Goal: Task Accomplishment & Management: Manage account settings

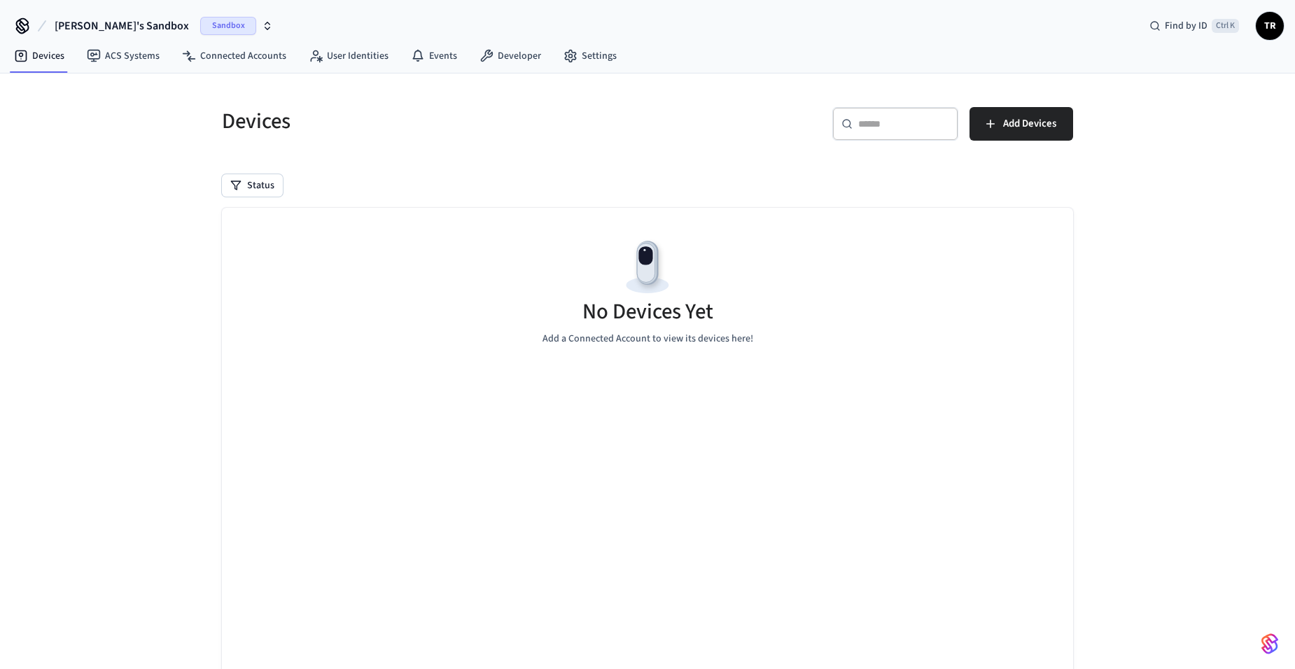
click at [200, 26] on span "Sandbox" at bounding box center [228, 26] width 56 height 18
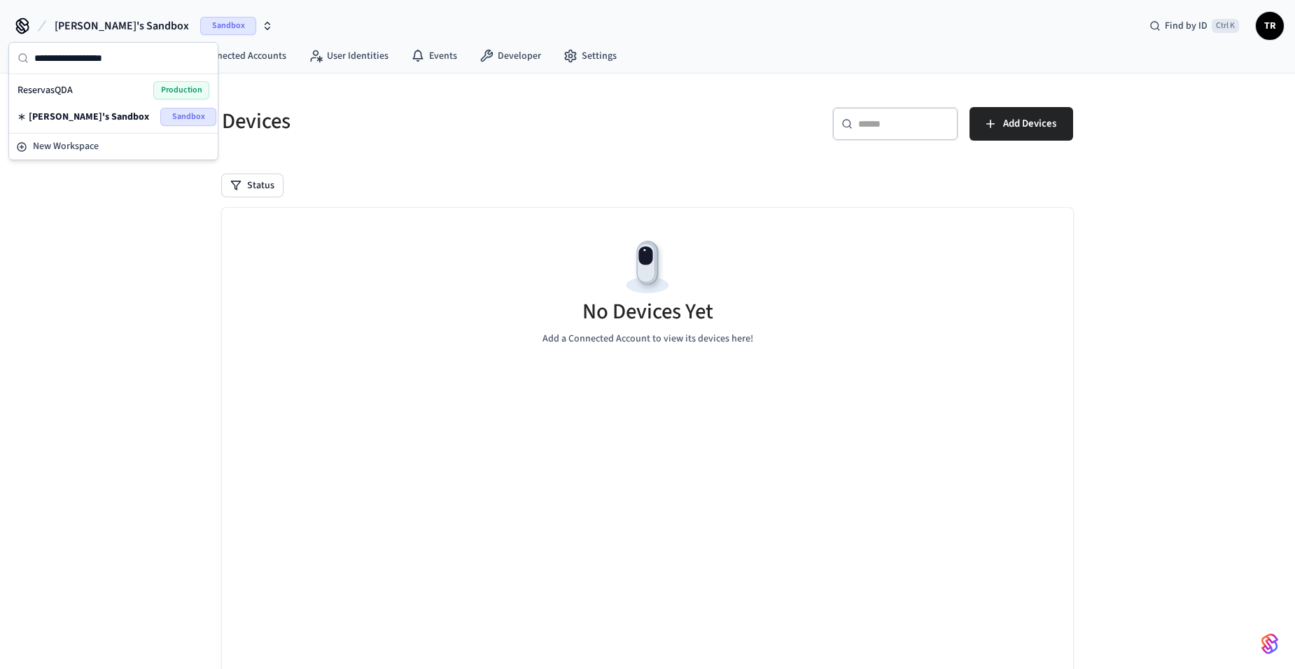
click at [137, 88] on div "ReservasQDA Production" at bounding box center [113, 90] width 192 height 18
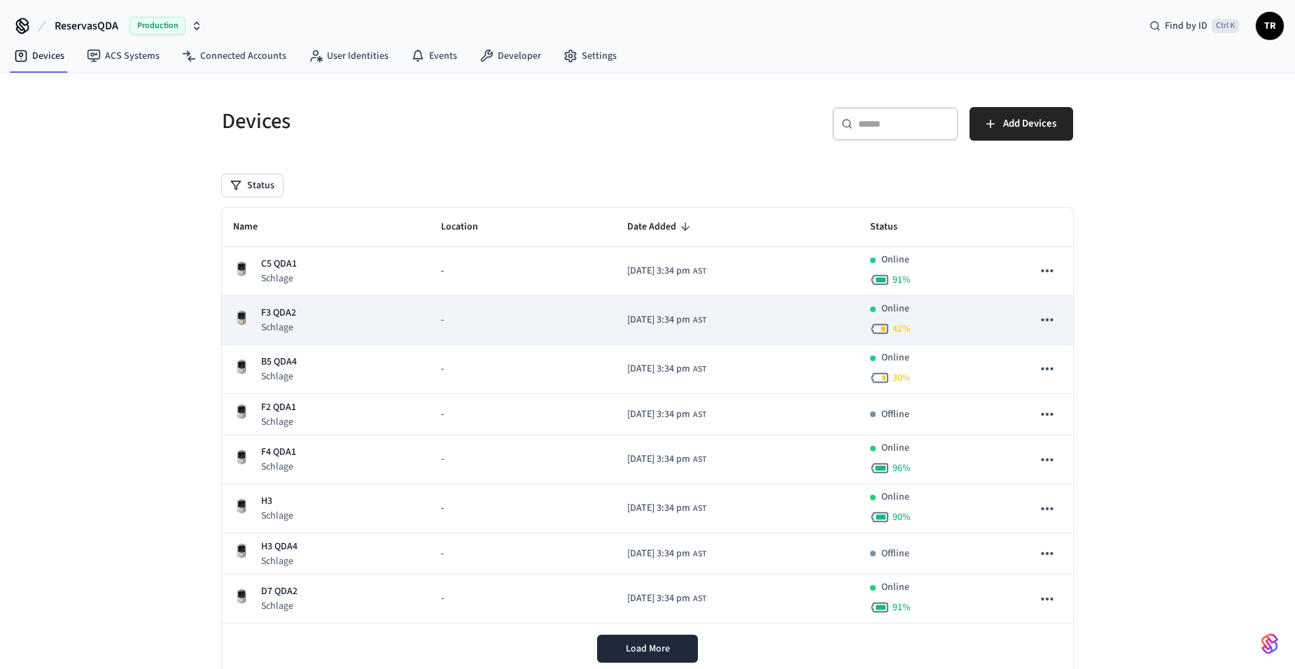
click at [299, 326] on div "F3 QDA2 Schlage" at bounding box center [325, 320] width 185 height 29
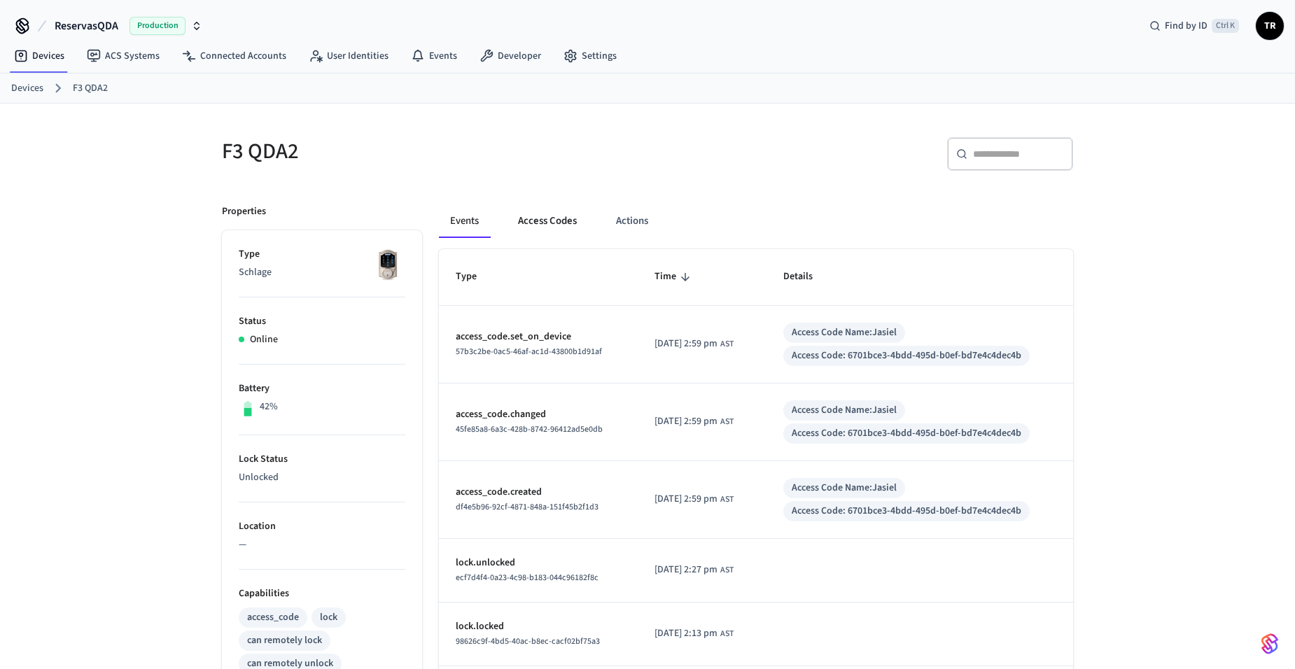
click at [544, 218] on button "Access Codes" at bounding box center [547, 221] width 81 height 34
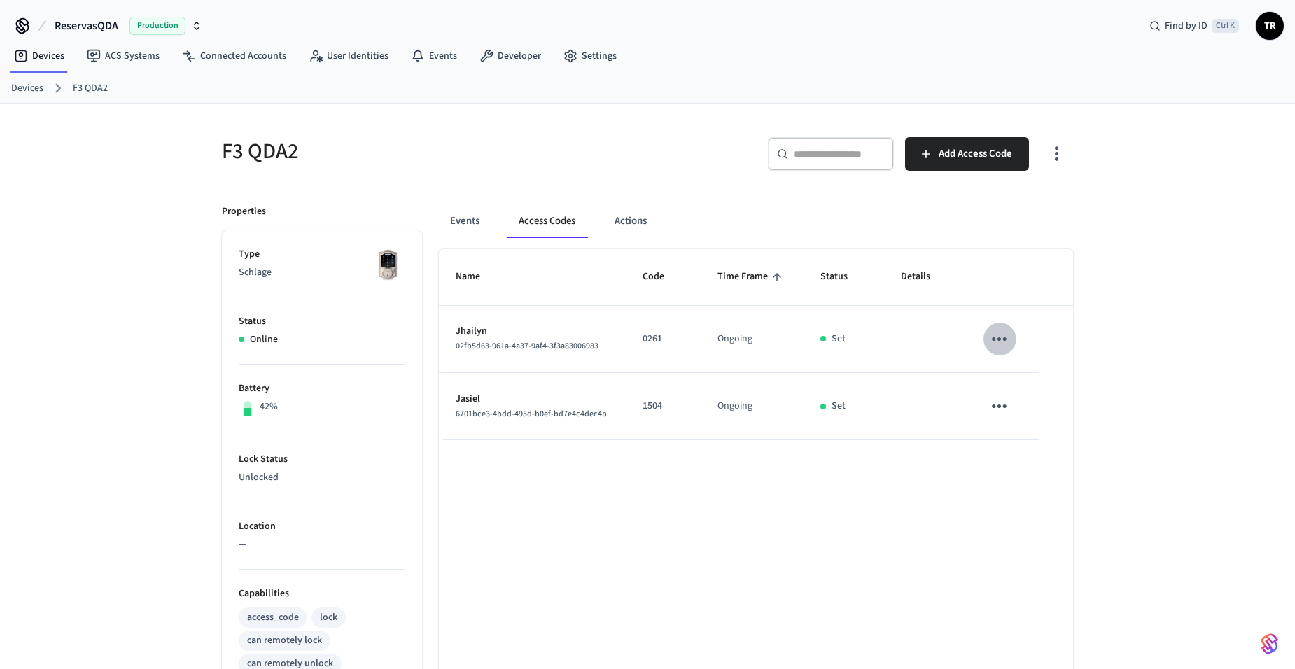
click at [995, 332] on icon "sticky table" at bounding box center [999, 339] width 22 height 22
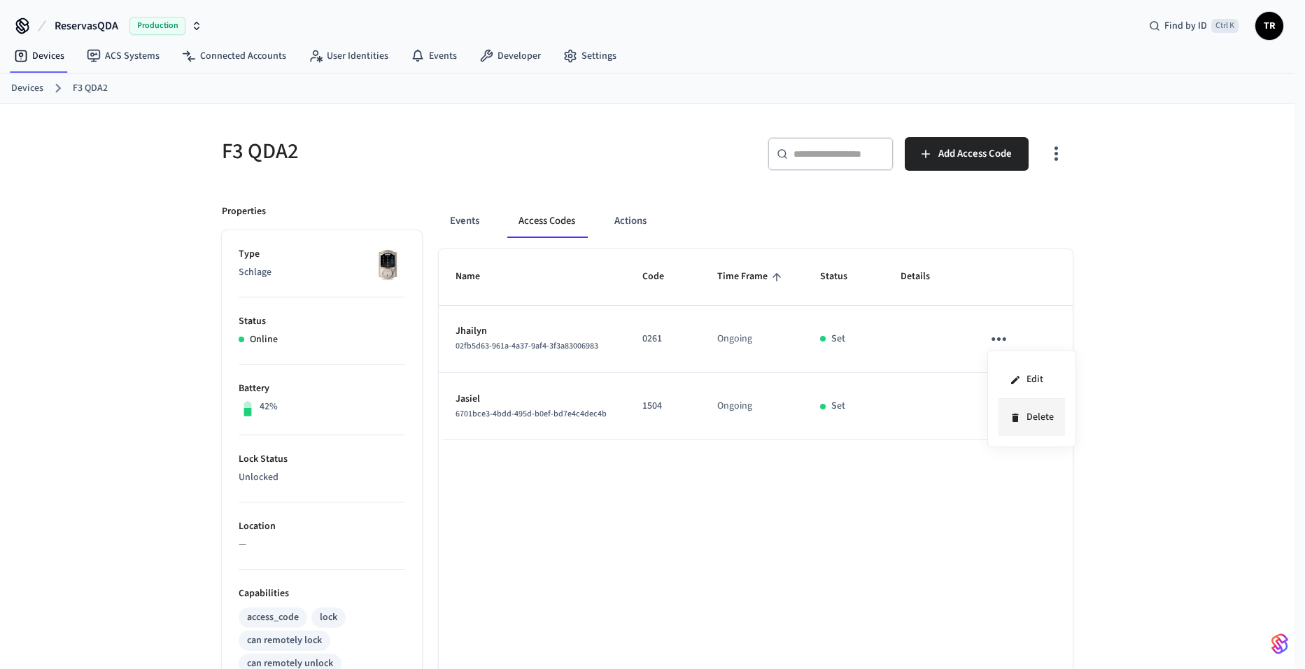
click at [1037, 420] on li "Delete" at bounding box center [1032, 417] width 66 height 37
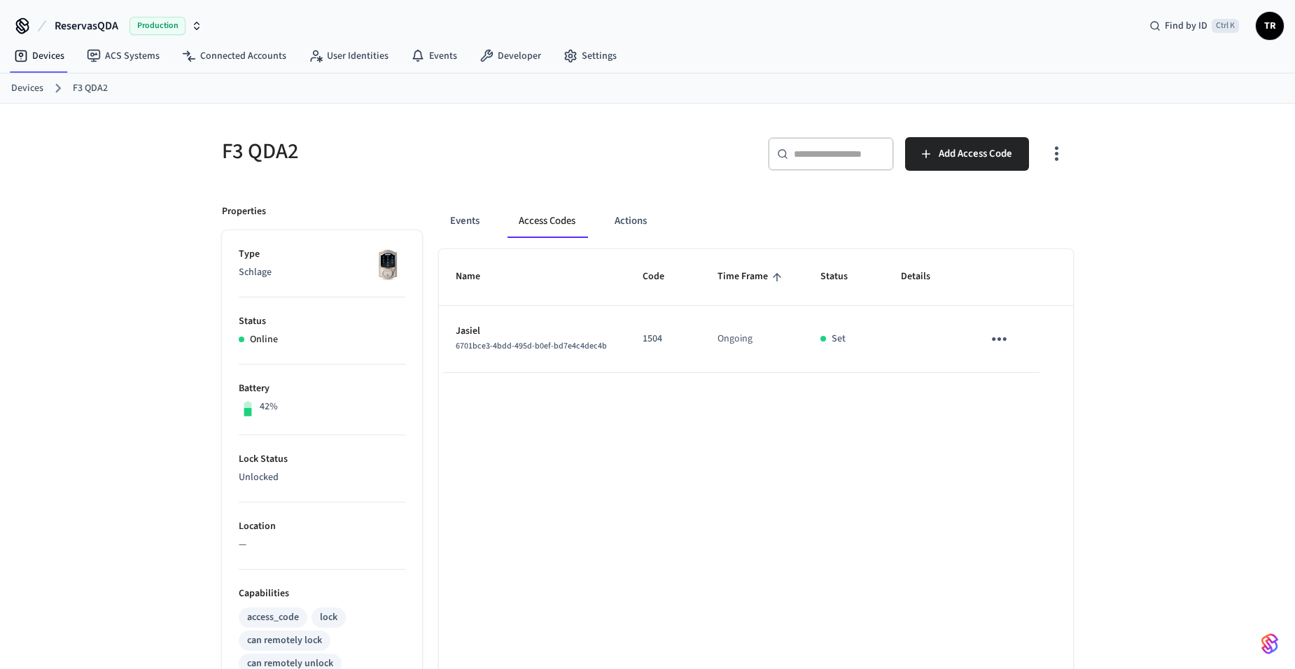
click at [35, 89] on link "Devices" at bounding box center [27, 88] width 32 height 15
